Goal: Find specific page/section: Find specific page/section

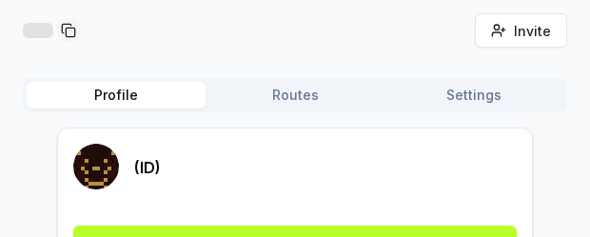
scroll to position [165, 0]
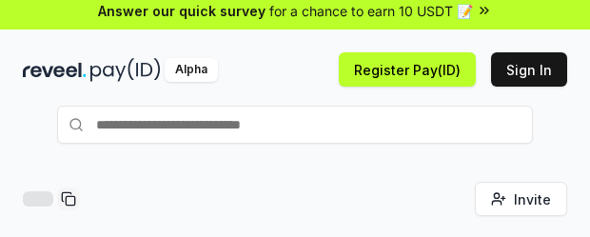
scroll to position [0, 0]
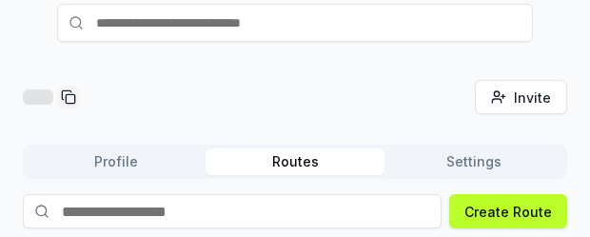
scroll to position [99, 0]
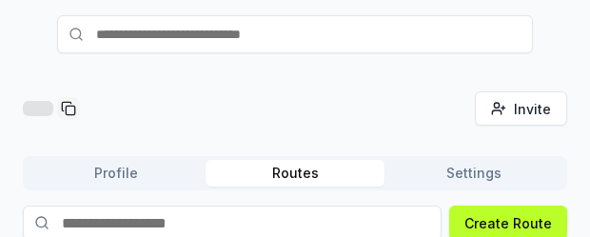
click at [490, 86] on div "Invite friends Invite Profile Routes Settings Create Route Create your first Ro…" at bounding box center [295, 145] width 590 height 184
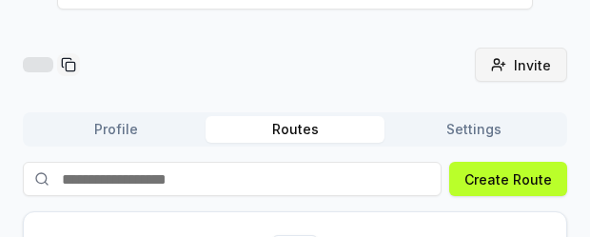
scroll to position [298, 0]
